Goal: Browse casually

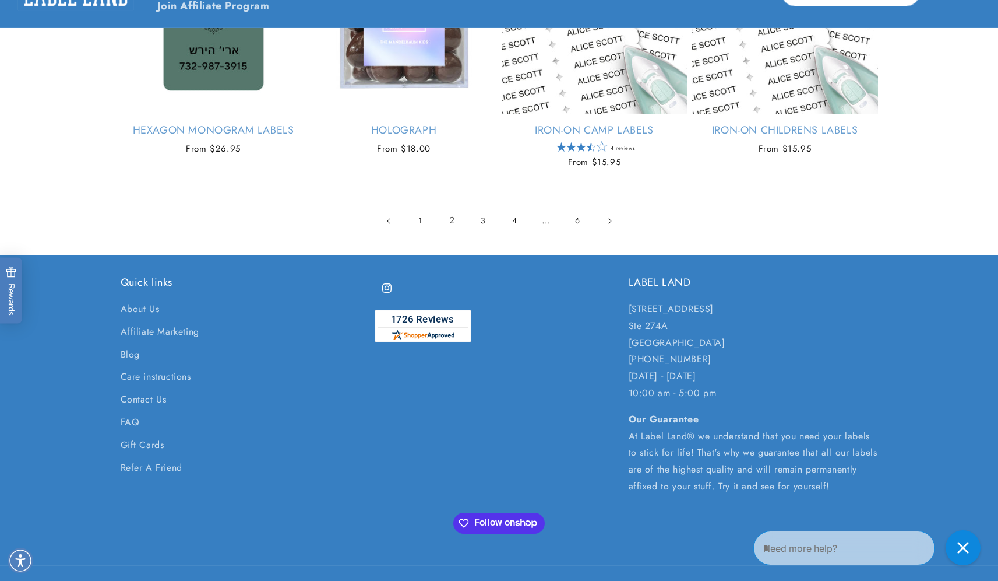
scroll to position [2423, 0]
